Goal: Communication & Community: Participate in discussion

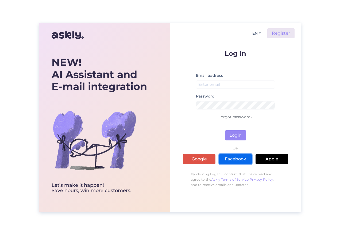
click at [240, 158] on link "Facebook" at bounding box center [235, 159] width 33 height 10
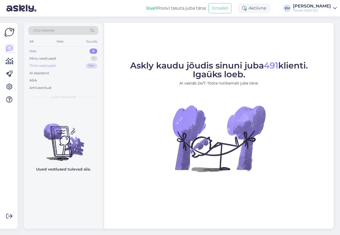
click at [45, 67] on div "Tiimi vestlused" at bounding box center [42, 65] width 26 height 5
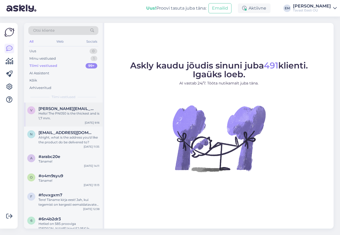
click at [66, 117] on div "Hello! The PN050 is the thickest and is 1,7 mm." at bounding box center [68, 116] width 61 height 10
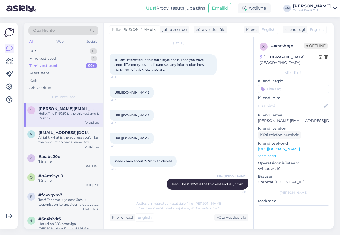
scroll to position [33, 0]
